Goal: Task Accomplishment & Management: Complete application form

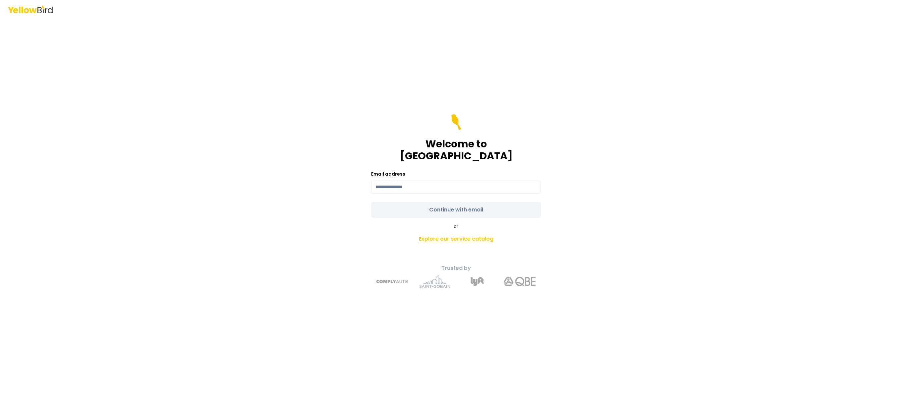
click at [463, 232] on link "Explore our service catalog" at bounding box center [456, 238] width 234 height 13
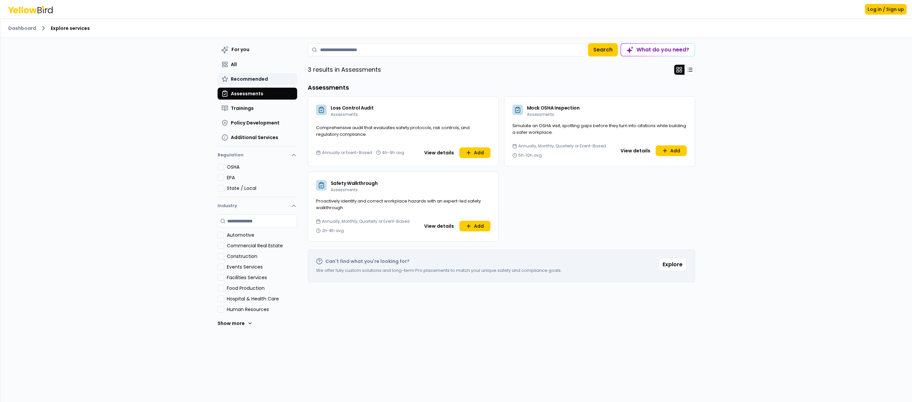
click at [251, 79] on span "Recommended" at bounding box center [249, 79] width 37 height 7
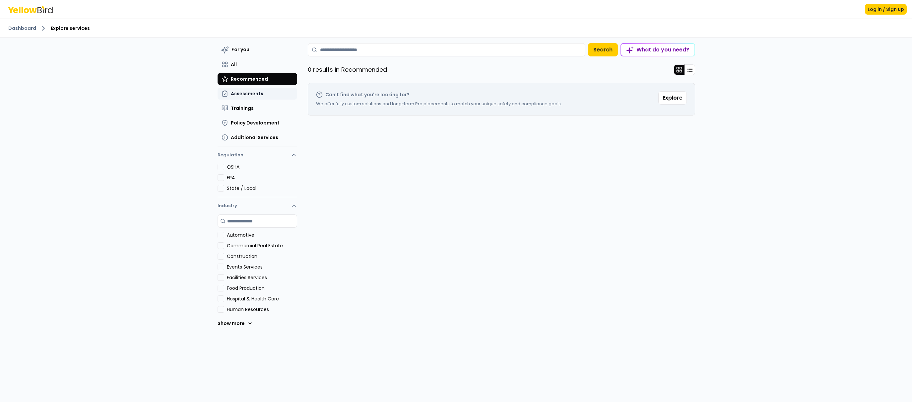
click at [251, 95] on span "Assessments" at bounding box center [247, 93] width 33 height 7
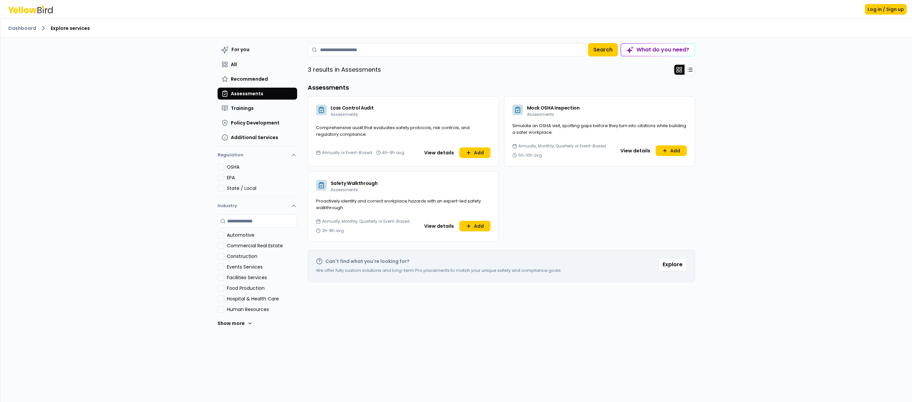
click at [249, 93] on span "Assessments" at bounding box center [247, 93] width 33 height 7
click at [253, 122] on span "Policy Development" at bounding box center [255, 122] width 49 height 7
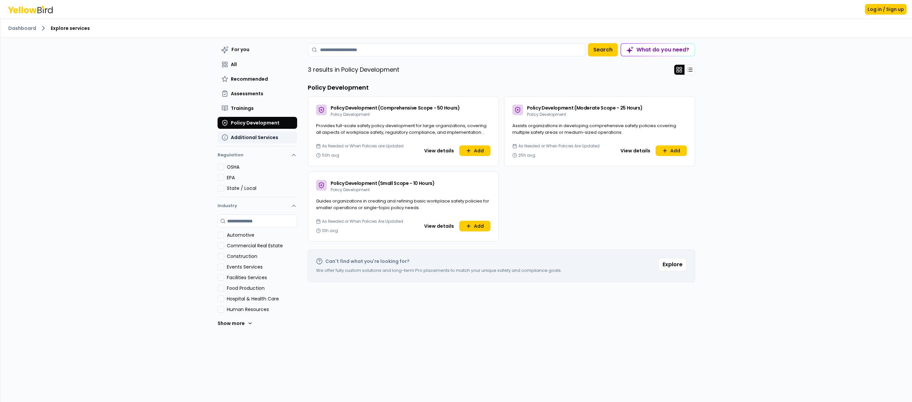
click at [252, 140] on span "Additional Services" at bounding box center [254, 137] width 47 height 7
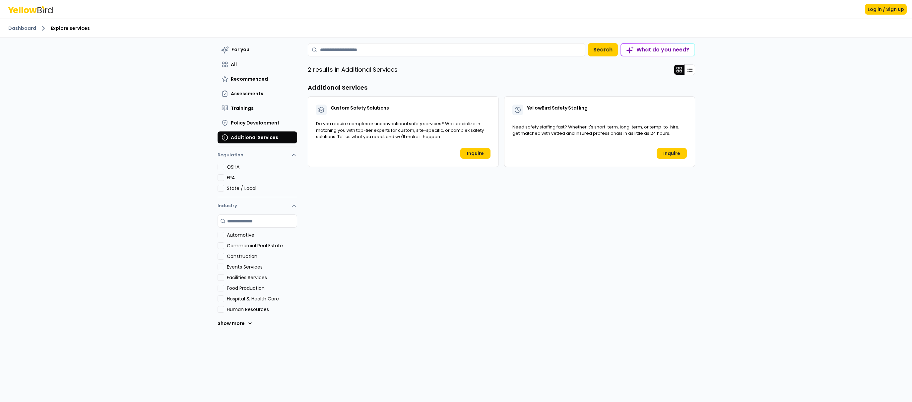
click at [621, 122] on div "YellowBird Safety Staffing Additional Services Need safety staffing fast? Wheth…" at bounding box center [599, 131] width 191 height 71
click at [668, 153] on link "Inquire" at bounding box center [672, 153] width 30 height 11
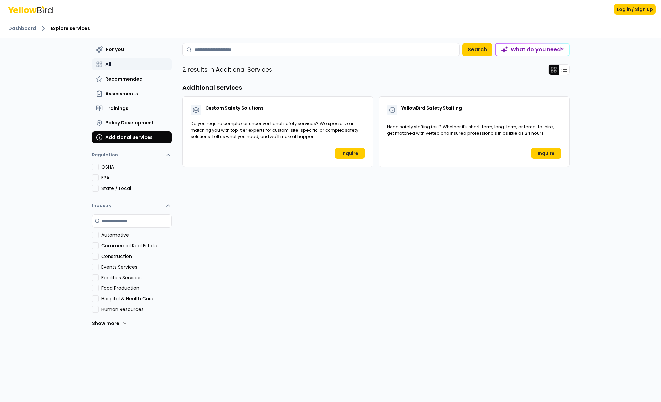
click at [117, 65] on button "All" at bounding box center [132, 64] width 80 height 12
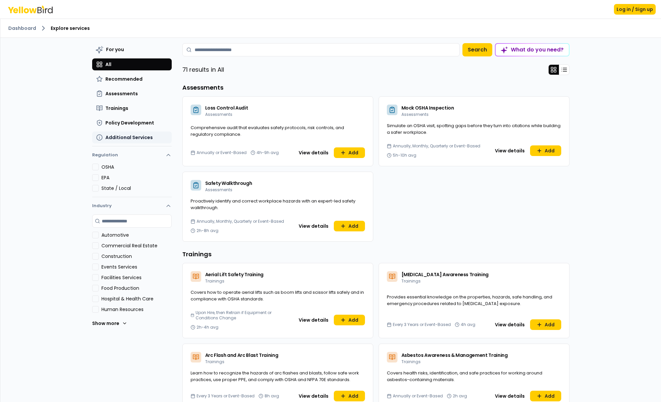
click at [125, 139] on span "Additional Services" at bounding box center [128, 137] width 47 height 7
